Goal: Transaction & Acquisition: Complete application form

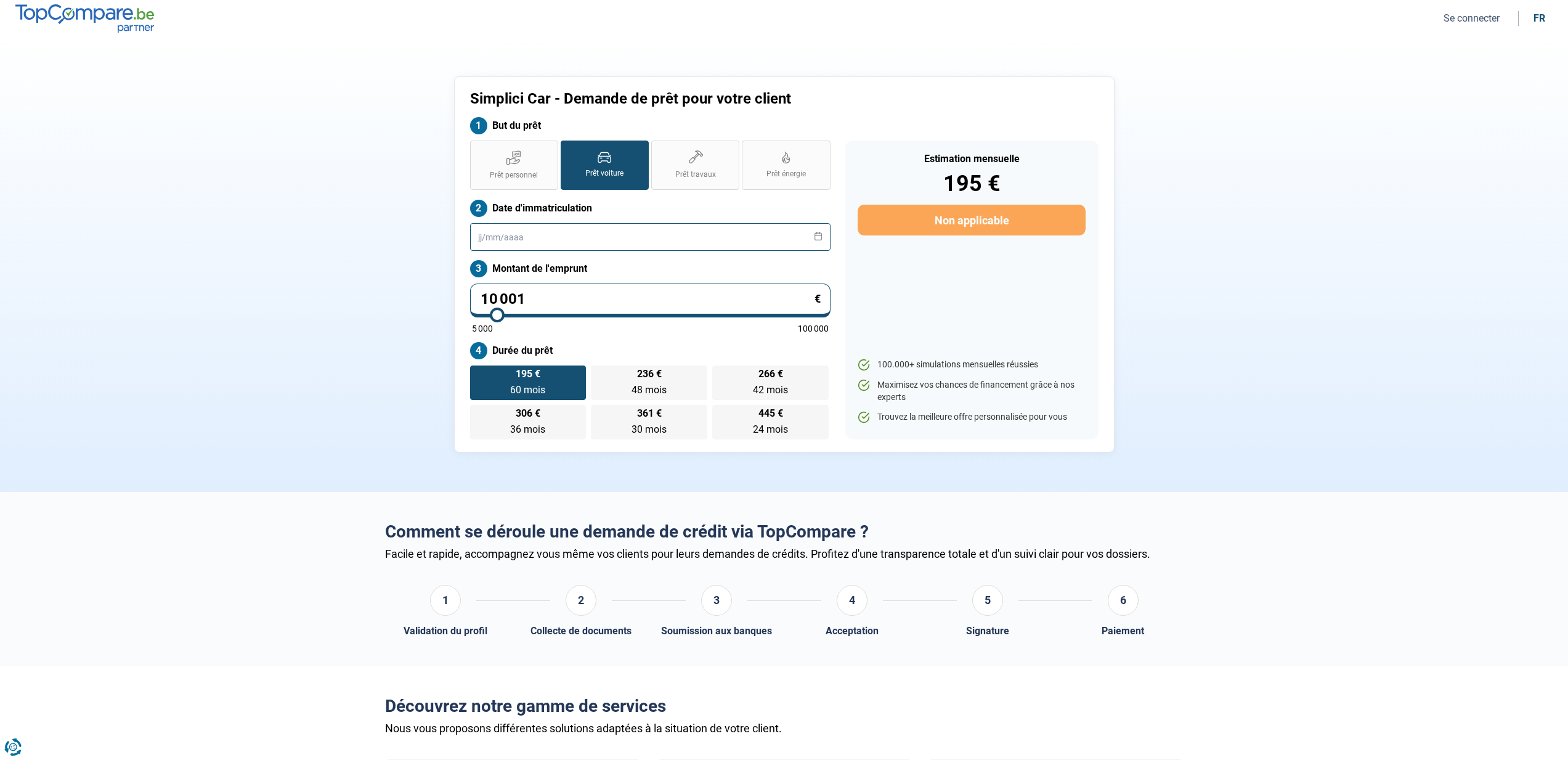
click at [550, 241] on input "text" at bounding box center [650, 237] width 361 height 28
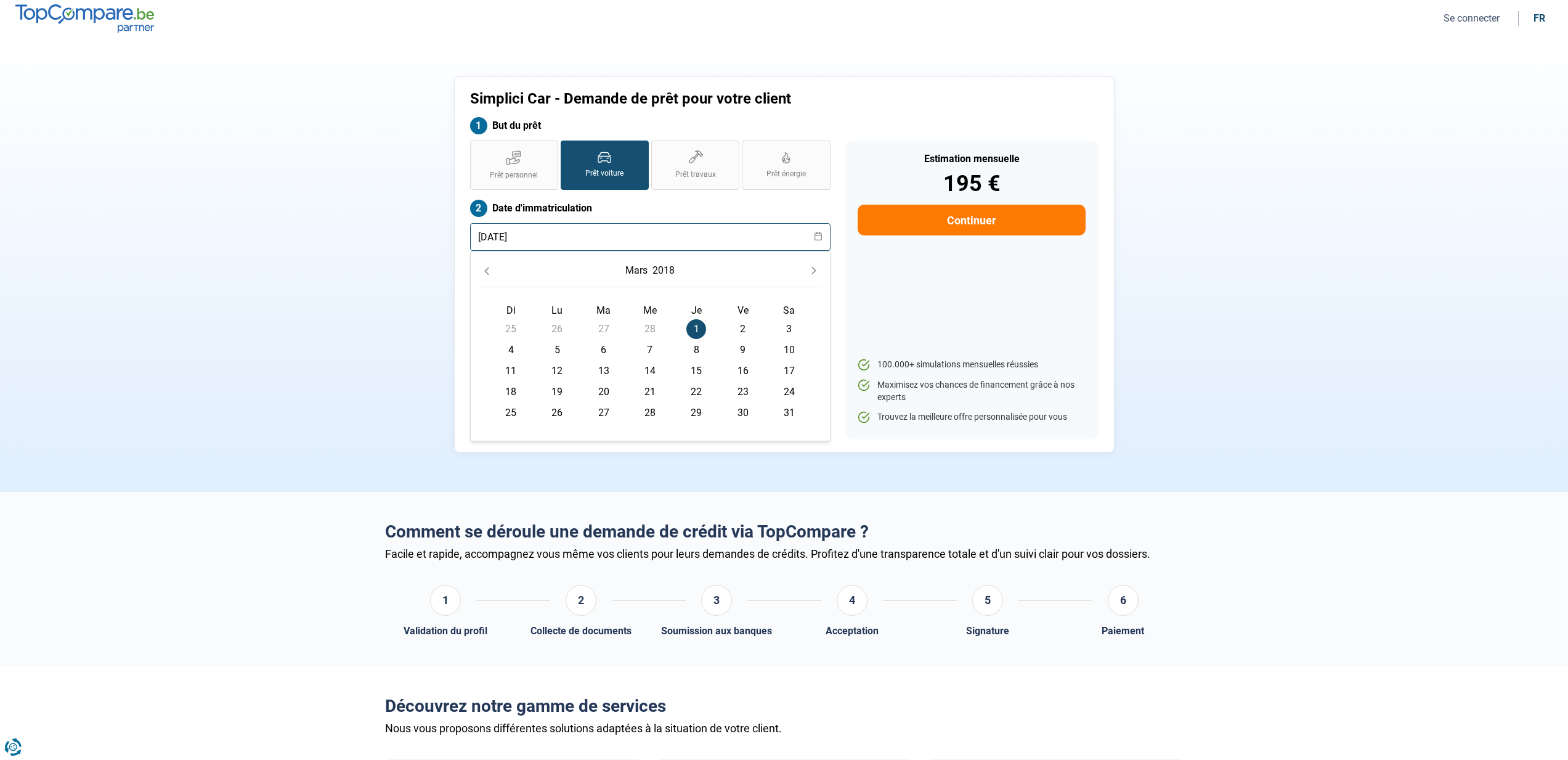
type input "[DATE]"
click at [613, 212] on label "Date d'immatriculation" at bounding box center [650, 208] width 361 height 17
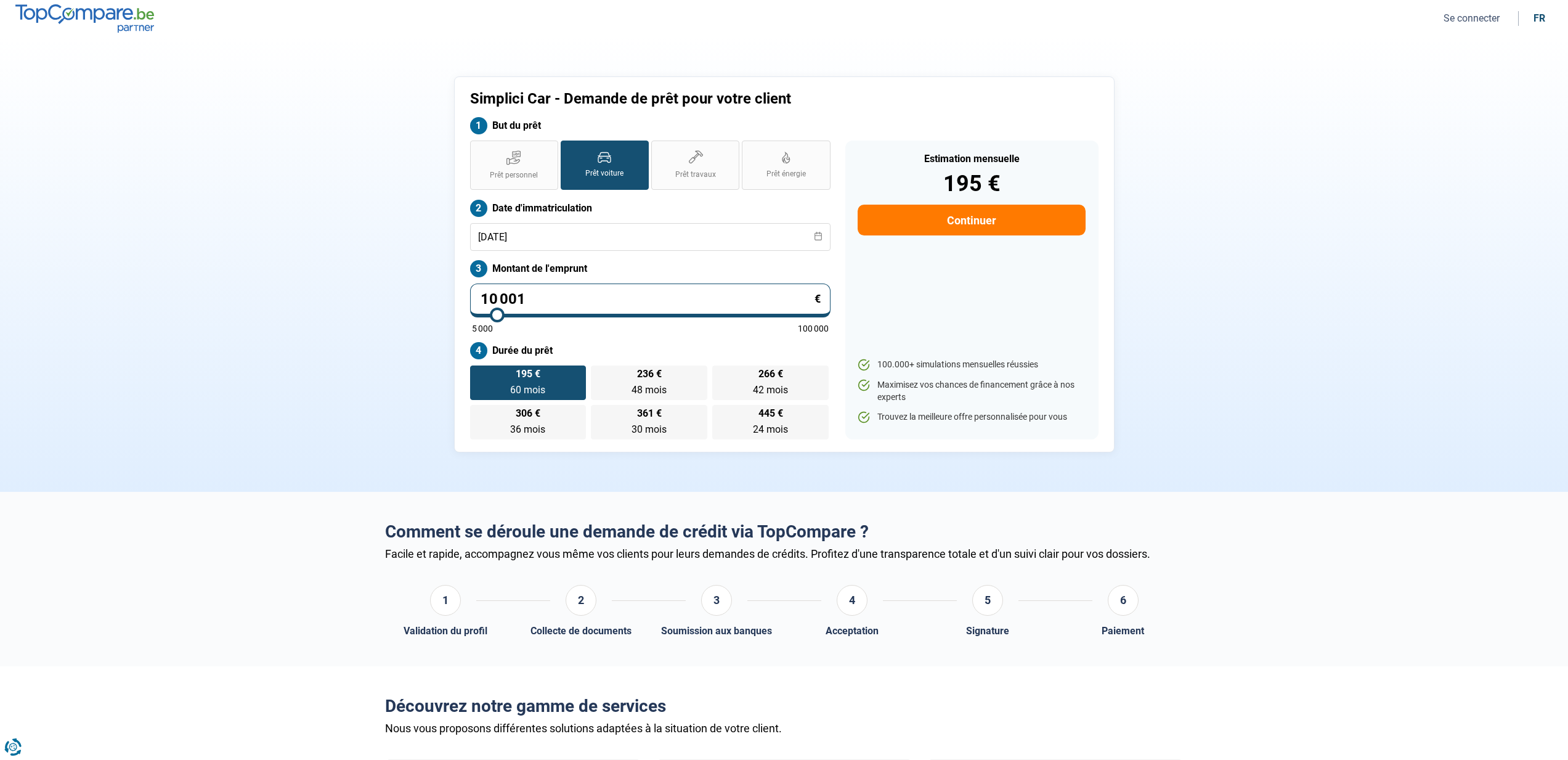
drag, startPoint x: 555, startPoint y: 305, endPoint x: 425, endPoint y: 300, distance: 130.1
click at [425, 300] on div "Simplici Car - Demande de prêt pour votre client But du prêt Prêt personnel Prê…" at bounding box center [785, 264] width 813 height 376
type input "2"
type input "5000"
type input "24"
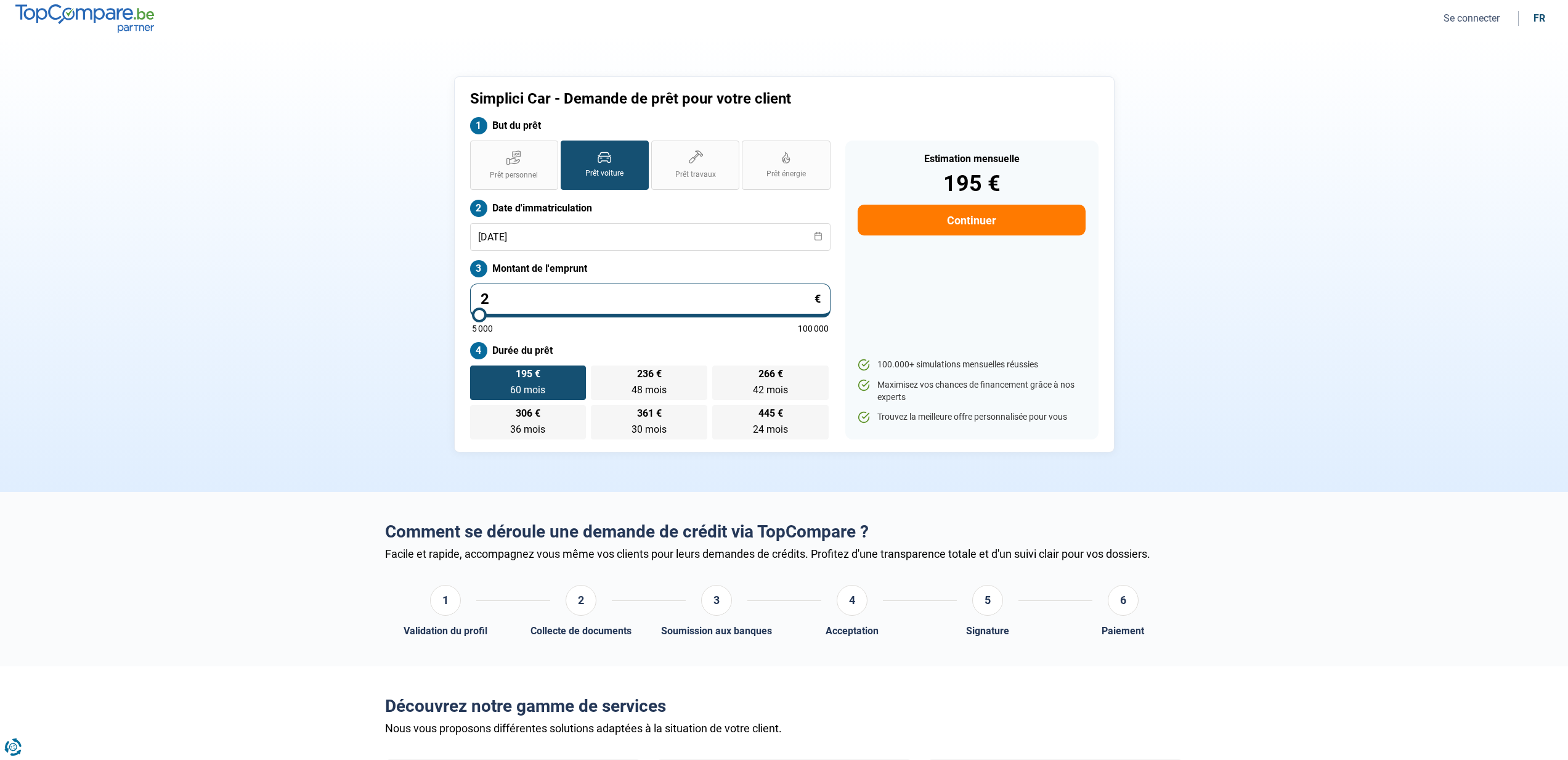
type input "5000"
type input "244"
type input "5000"
type input "2 449"
type input "5000"
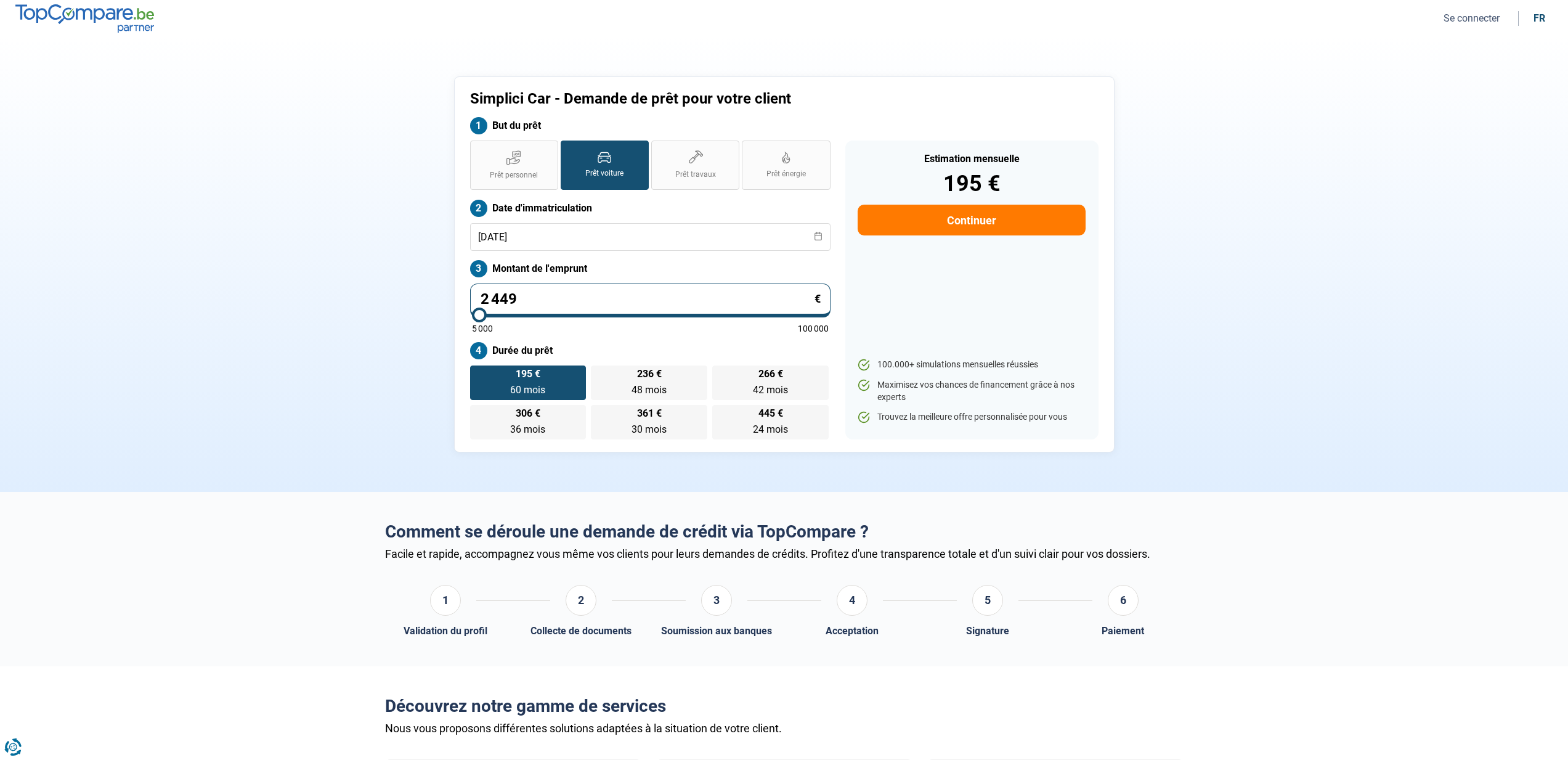
type input "24 499"
type input "24500"
type input "24 499"
type input "24500"
click at [321, 329] on section "Simplici Car - Demande de prêt pour votre client But du prêt Prêt personnel Prê…" at bounding box center [784, 264] width 1568 height 454
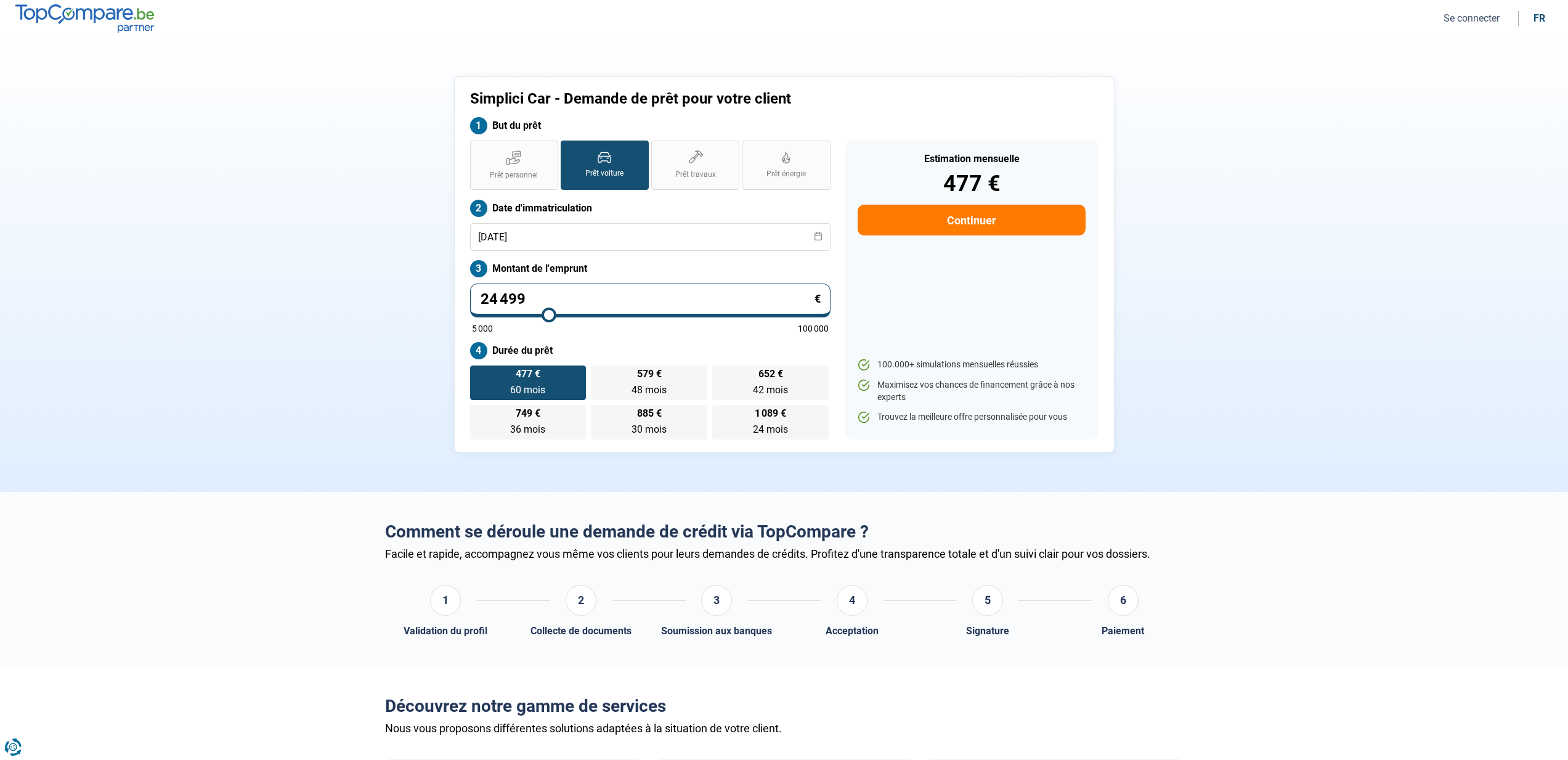
click at [1003, 226] on button "Continuer" at bounding box center [971, 220] width 228 height 31
select select "32"
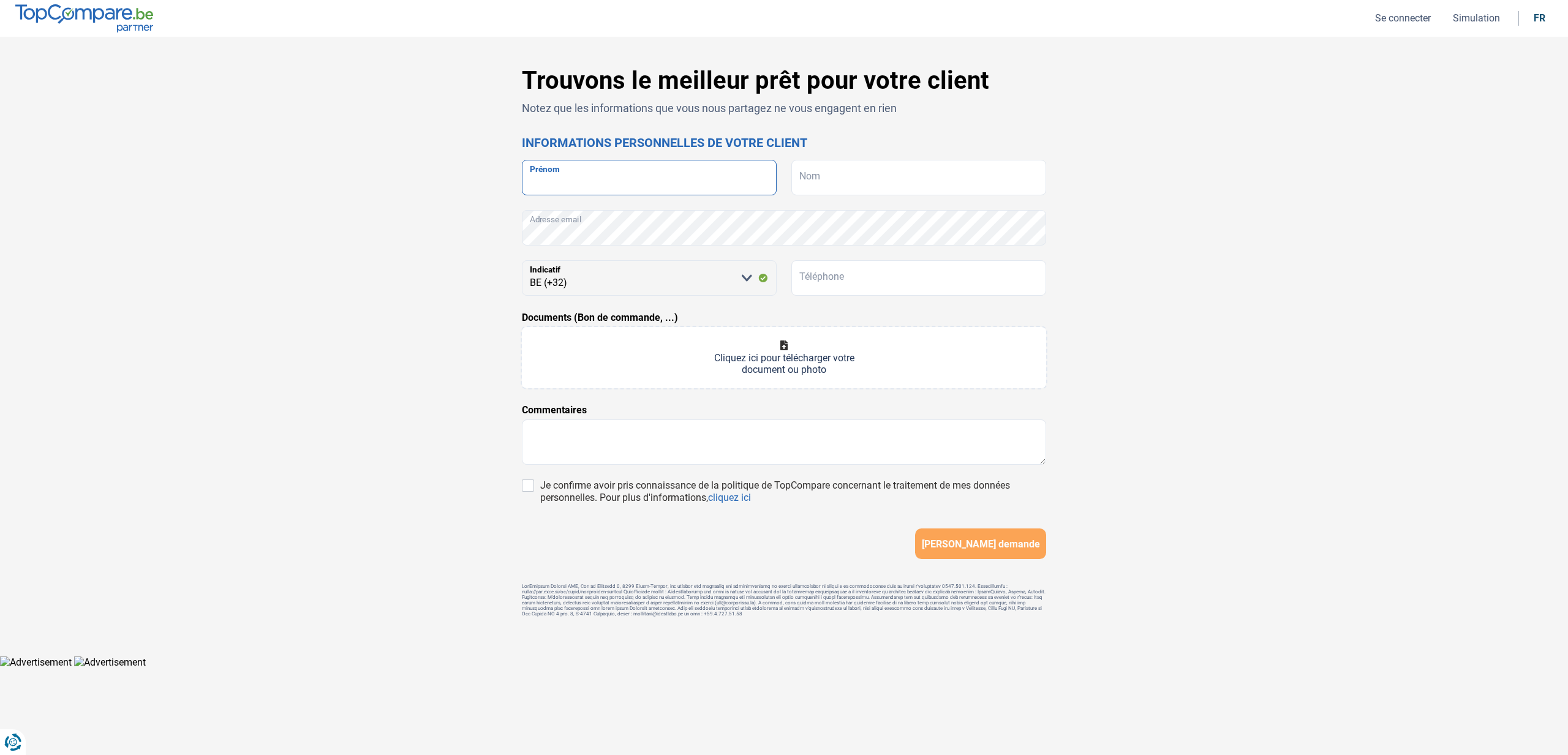
click at [716, 178] on input "Prénom" at bounding box center [649, 177] width 255 height 35
drag, startPoint x: 640, startPoint y: 183, endPoint x: 525, endPoint y: 184, distance: 115.0
click at [525, 184] on input "[PERSON_NAME]" at bounding box center [649, 177] width 255 height 35
type input "[PERSON_NAME]"
click at [823, 177] on input "Nom" at bounding box center [919, 177] width 255 height 35
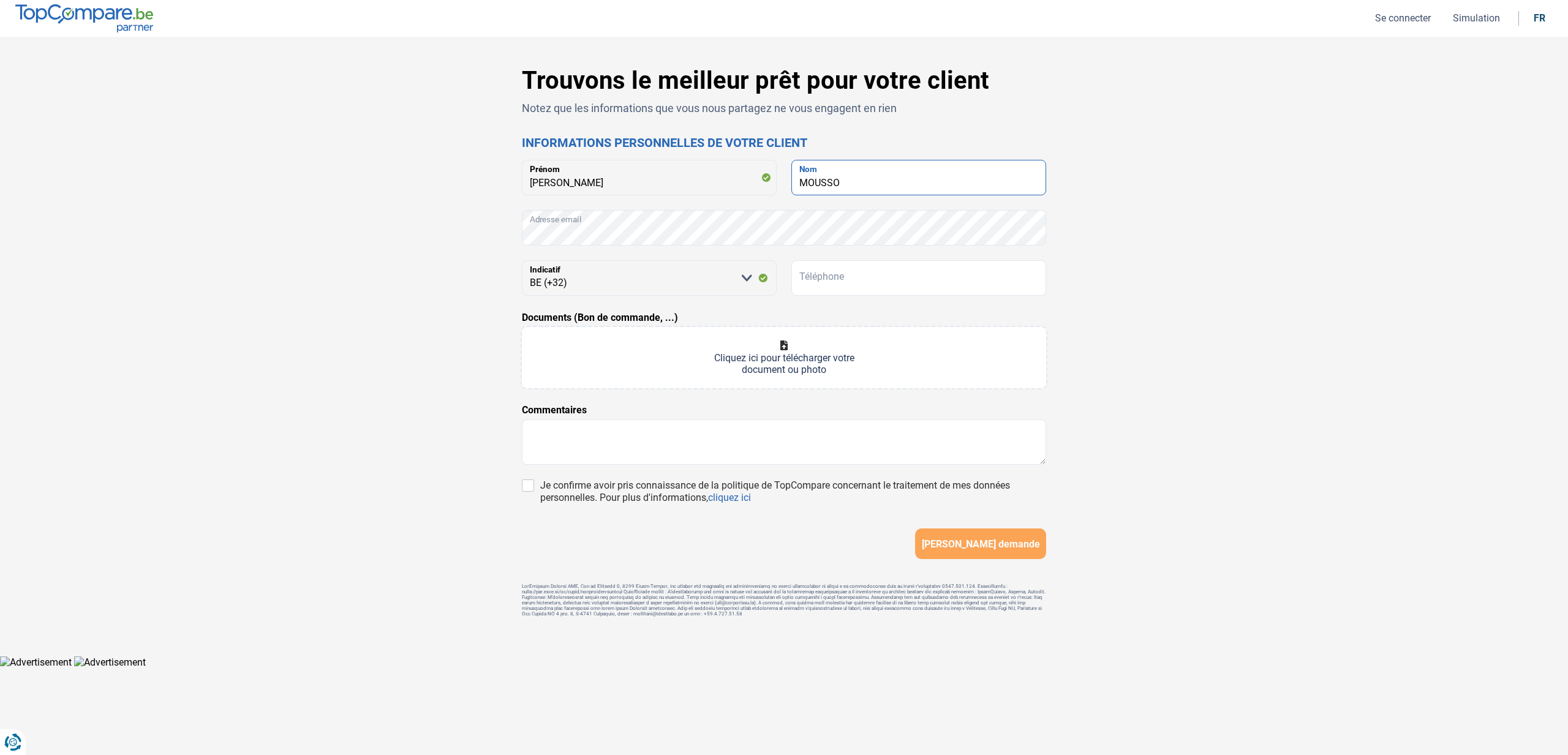
type input "MOUSSO"
click at [813, 289] on input "Téléphone" at bounding box center [919, 277] width 255 height 35
type input "0465336711"
click at [605, 433] on textarea at bounding box center [784, 442] width 525 height 45
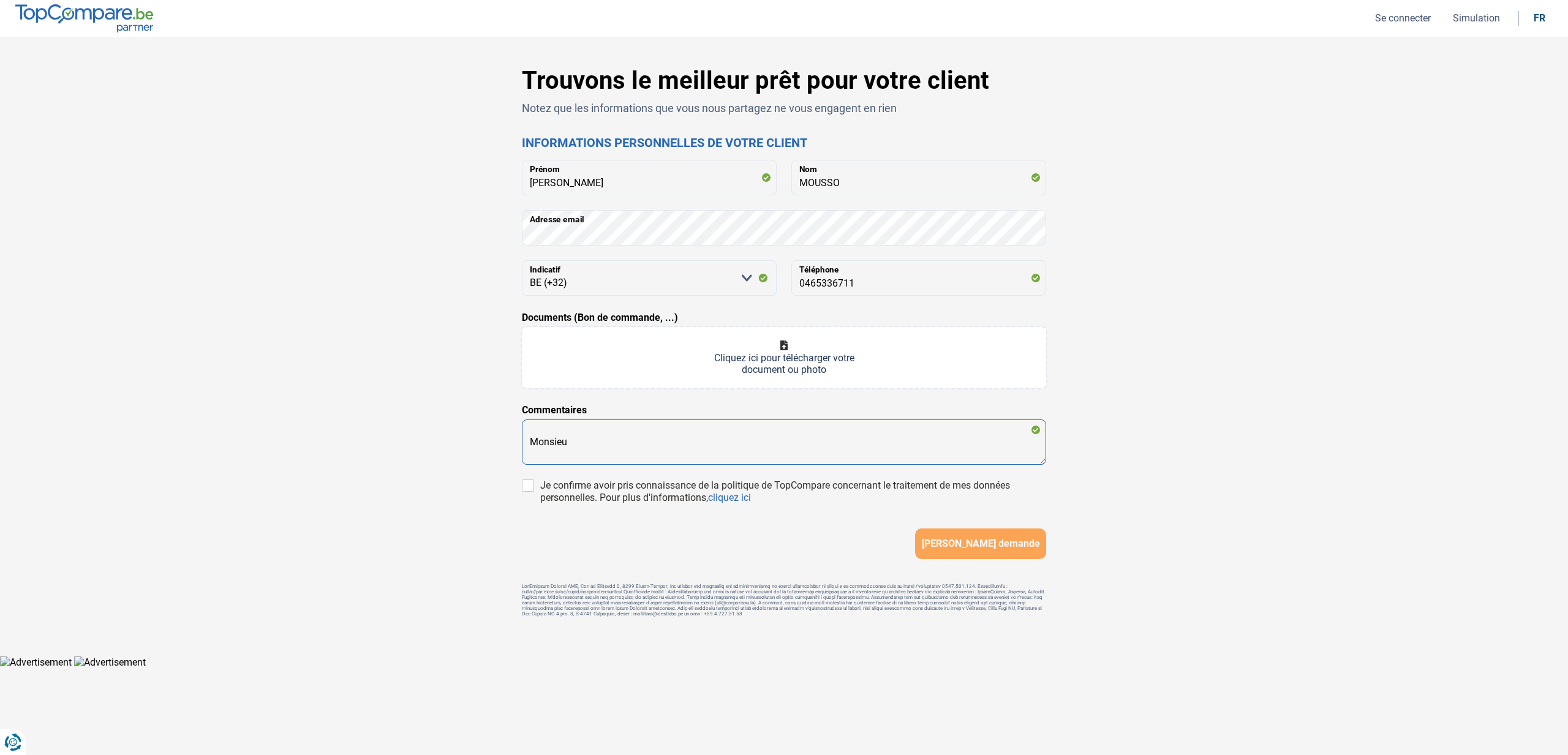
click at [603, 444] on textarea "Monsieu" at bounding box center [784, 442] width 525 height 45
type textarea "Monsieur est en CDI et gagne 3.000 euros. Pas de crédit. [PERSON_NAME] chez ses…"
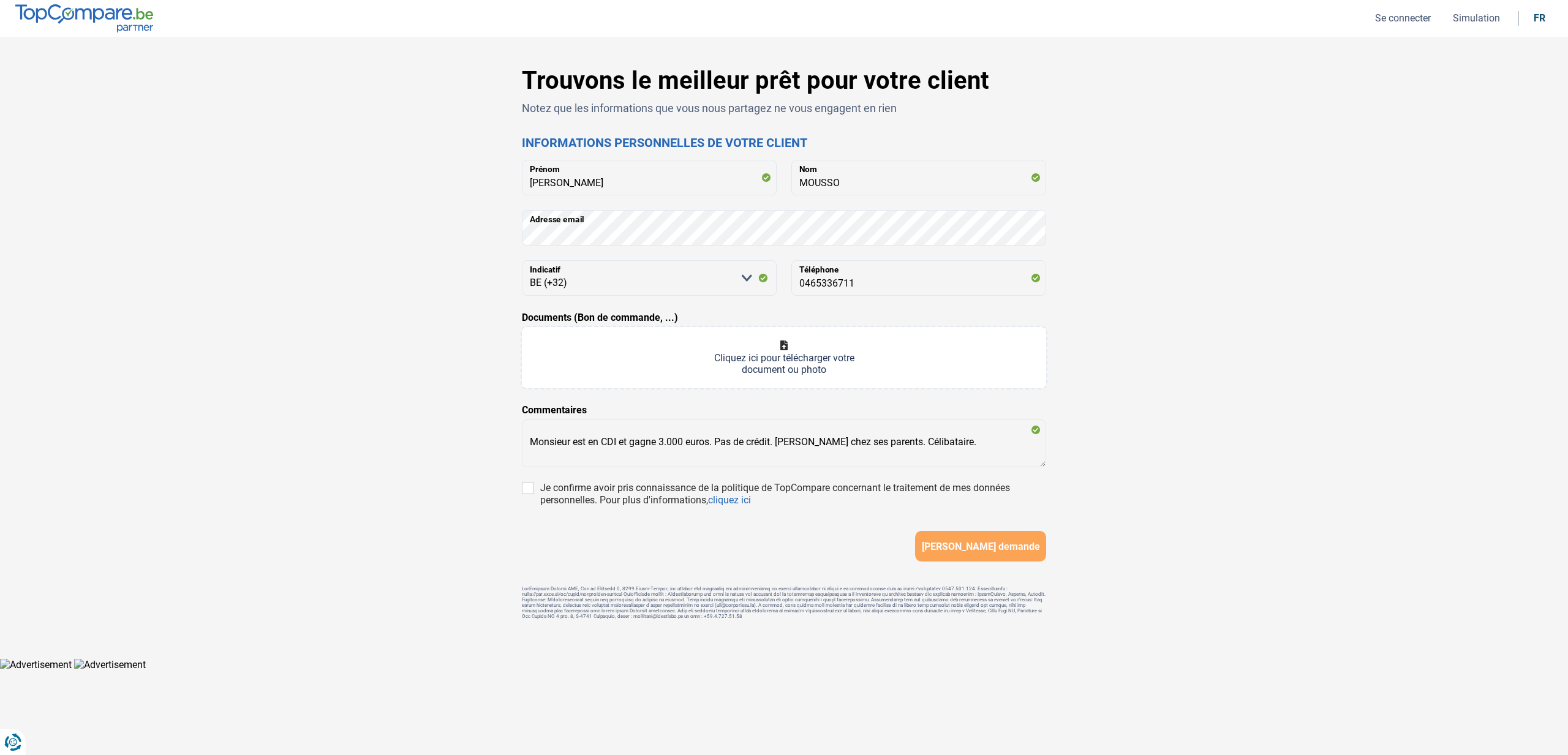
click at [650, 367] on input "Documents (Bon de commande, ...)" at bounding box center [784, 357] width 525 height 61
drag, startPoint x: 846, startPoint y: 186, endPoint x: 792, endPoint y: 187, distance: 54.0
click at [793, 187] on input "MOUSSO" at bounding box center [919, 177] width 255 height 35
drag, startPoint x: 641, startPoint y: 189, endPoint x: 516, endPoint y: 183, distance: 125.1
click at [516, 183] on div "Trouvons le meilleur prêt pour votre client Notez que les informations que vous…" at bounding box center [784, 347] width 539 height 563
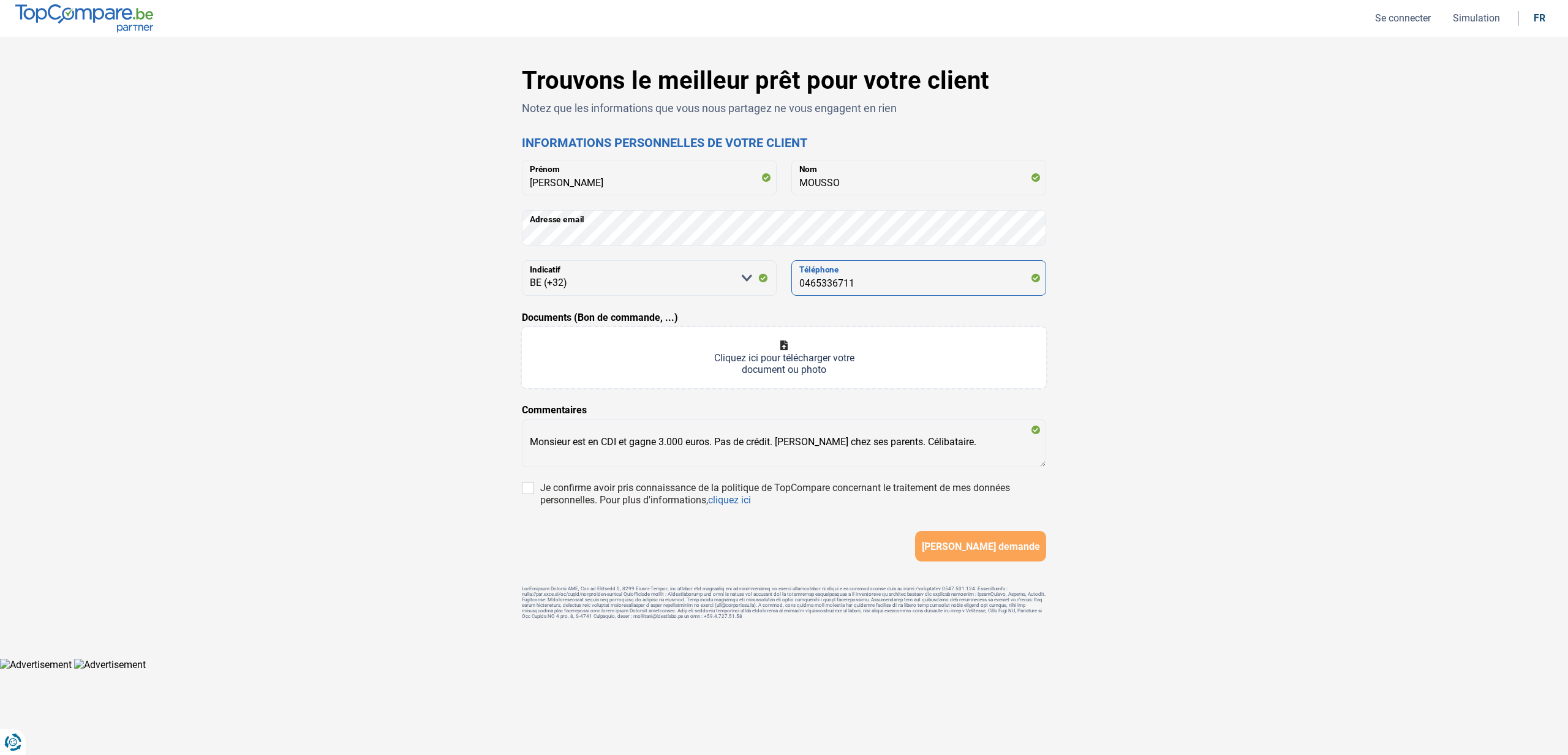
drag, startPoint x: 807, startPoint y: 289, endPoint x: 749, endPoint y: 288, distance: 58.0
click at [749, 288] on div "[PERSON_NAME] sélectionner une option BE (+32) LU (+352) Indicatif [PHONE_NUMBE…" at bounding box center [784, 277] width 525 height 35
click at [510, 235] on div "Trouvons le meilleur prêt pour votre client Notez que les informations que vous…" at bounding box center [784, 347] width 809 height 563
type input "C:\fakepath\Copie de BON DE COMMANDE TYPE.docx.pdf"
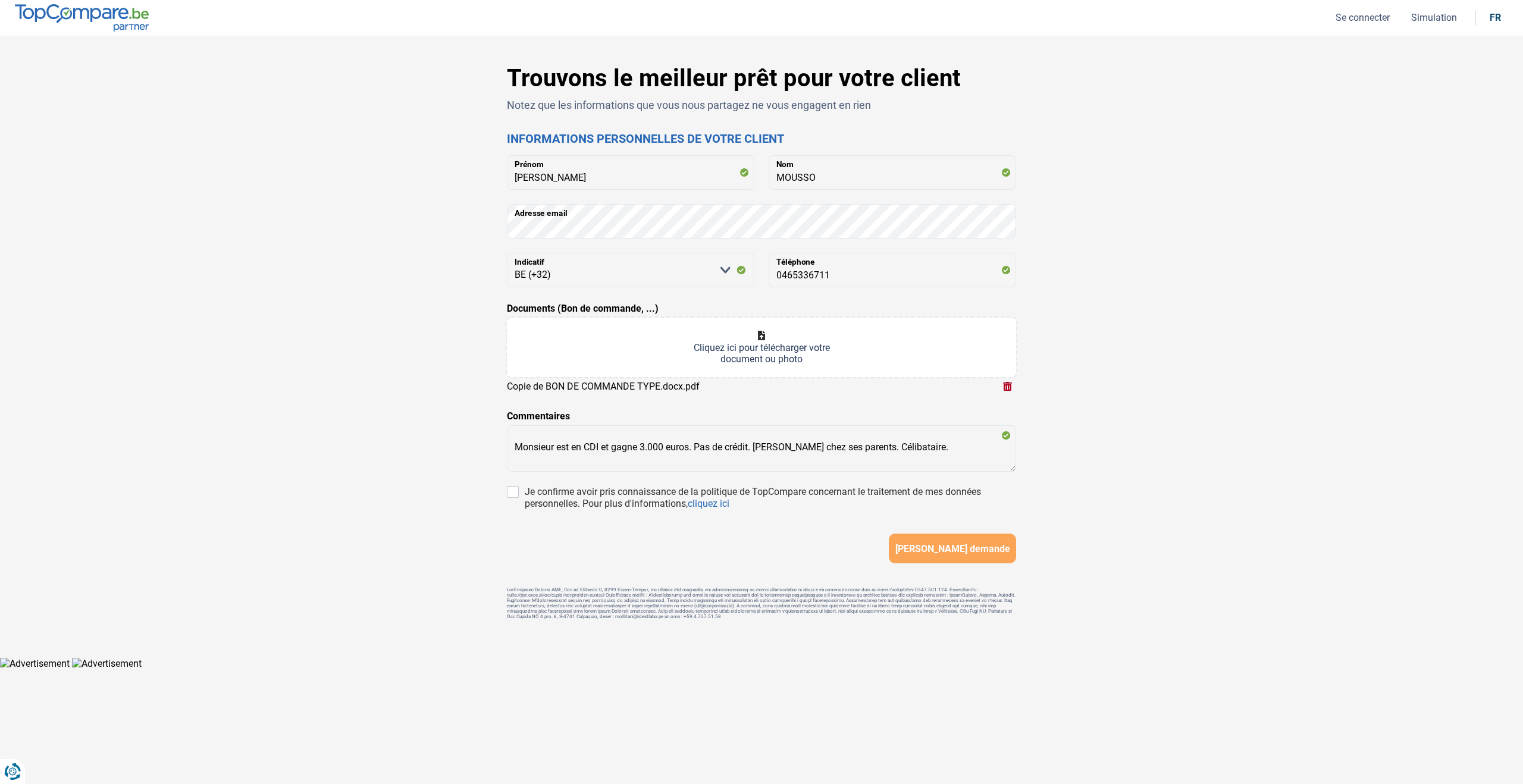
click at [423, 455] on div "Trouvons le meilleur prêt pour votre client Notez que les informations que vous…" at bounding box center [762, 346] width 786 height 564
click at [512, 496] on input "Je confirme avoir pris connaissance de la politique de TopCompare concernant le…" at bounding box center [513, 492] width 12 height 12
checkbox input "true"
click at [940, 546] on span "[PERSON_NAME] demande" at bounding box center [952, 548] width 115 height 11
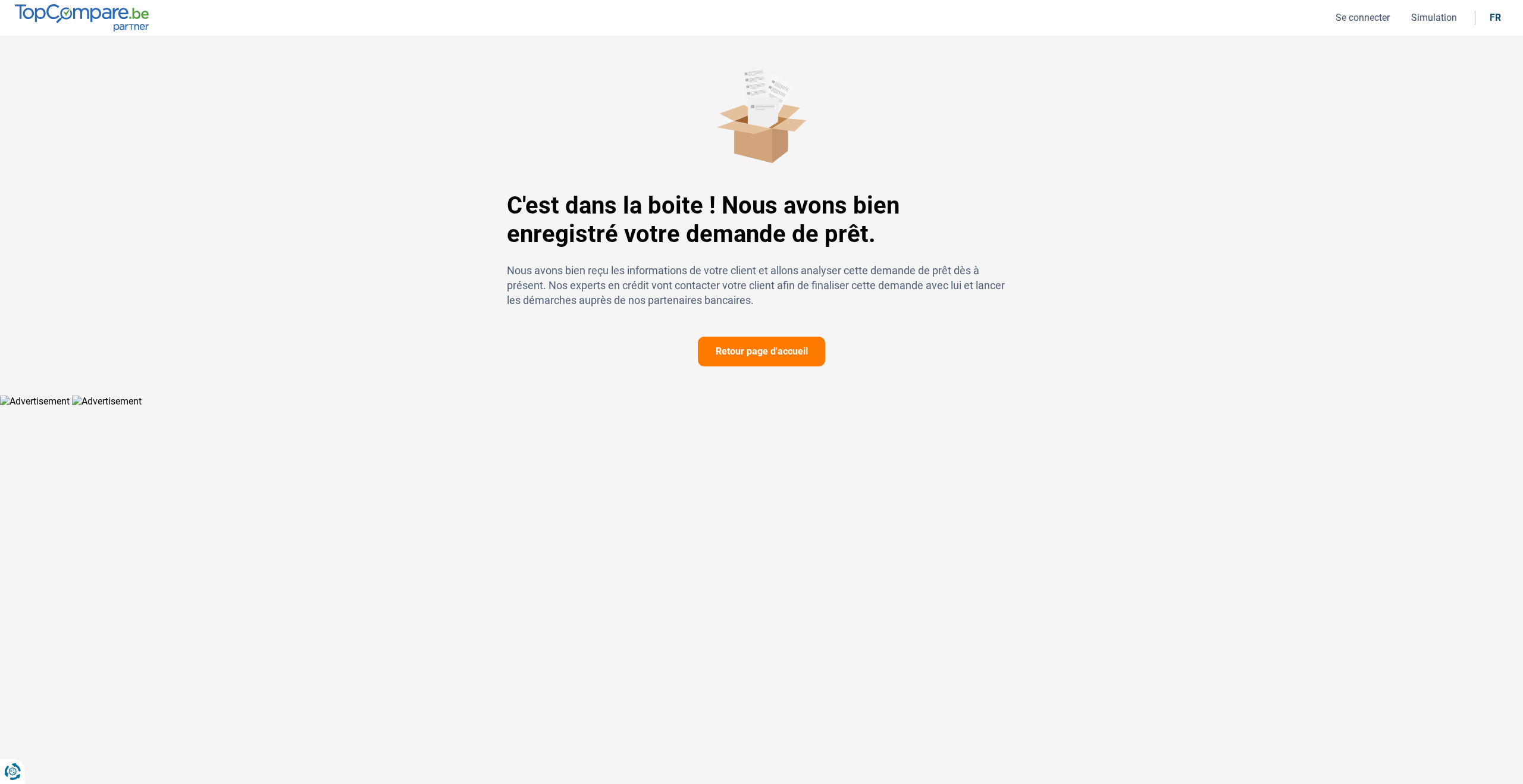
click at [1340, 18] on button "Se connecter" at bounding box center [1363, 17] width 61 height 12
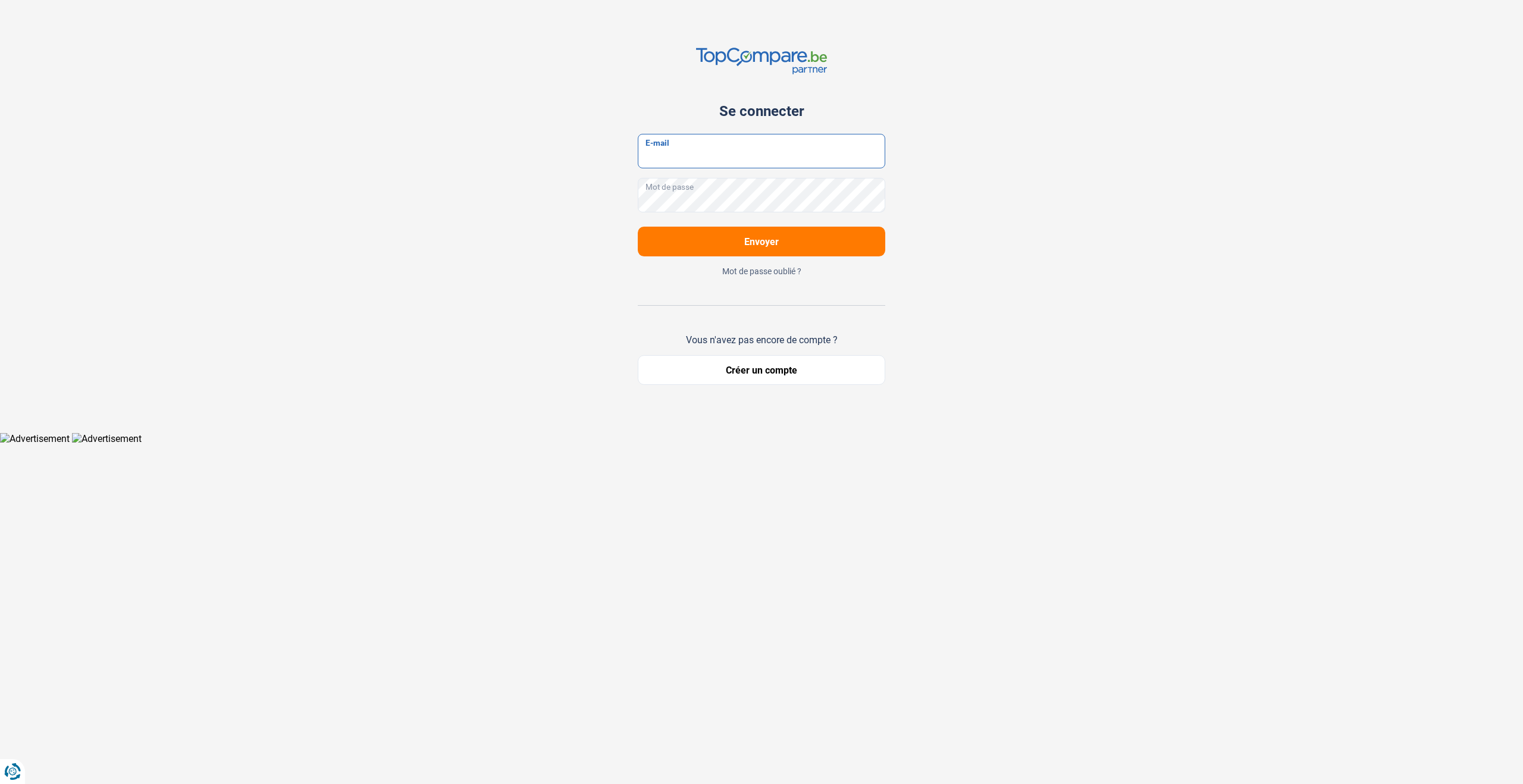
type input "[EMAIL_ADDRESS][DOMAIN_NAME]"
click at [770, 246] on span "Envoyer" at bounding box center [761, 242] width 34 height 11
